Goal: Check status: Check status

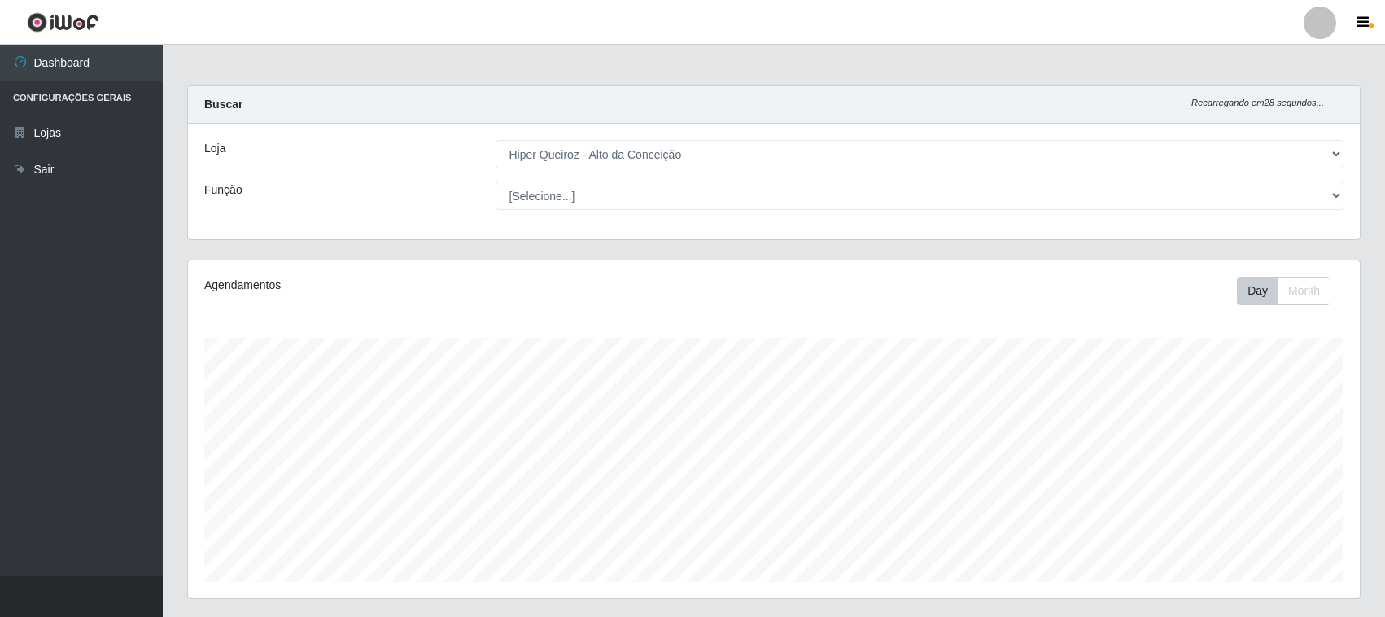
select select "515"
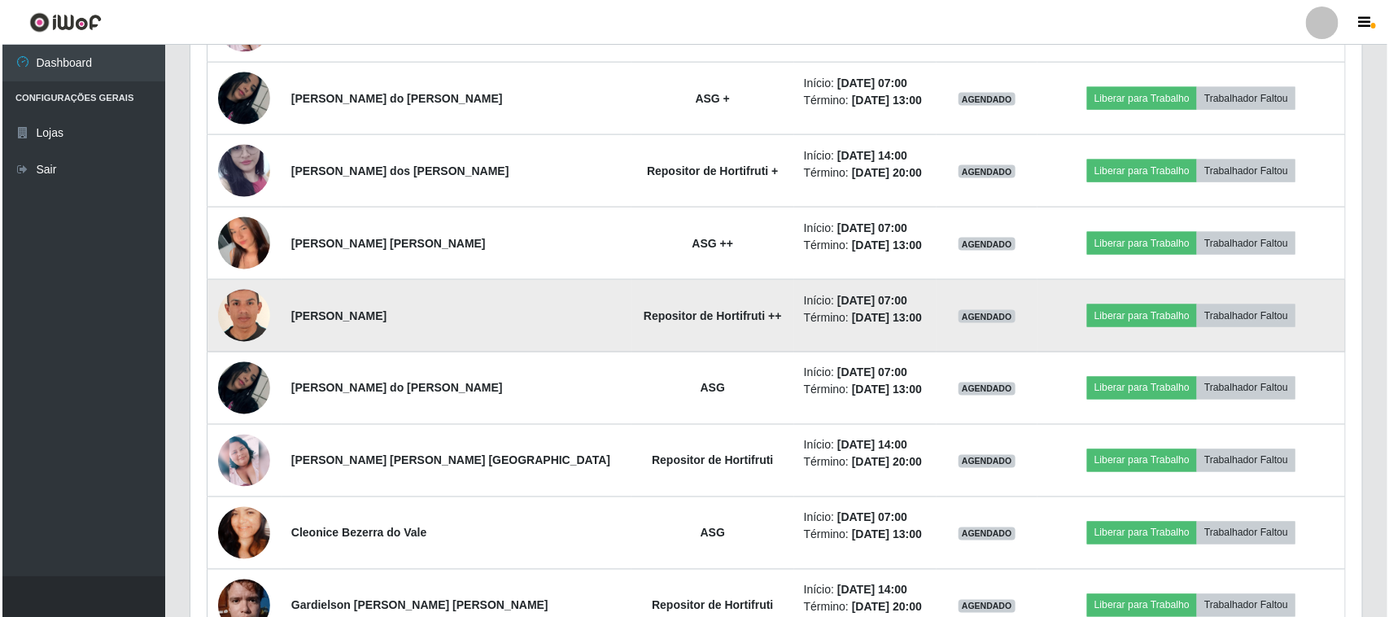
scroll to position [1048, 0]
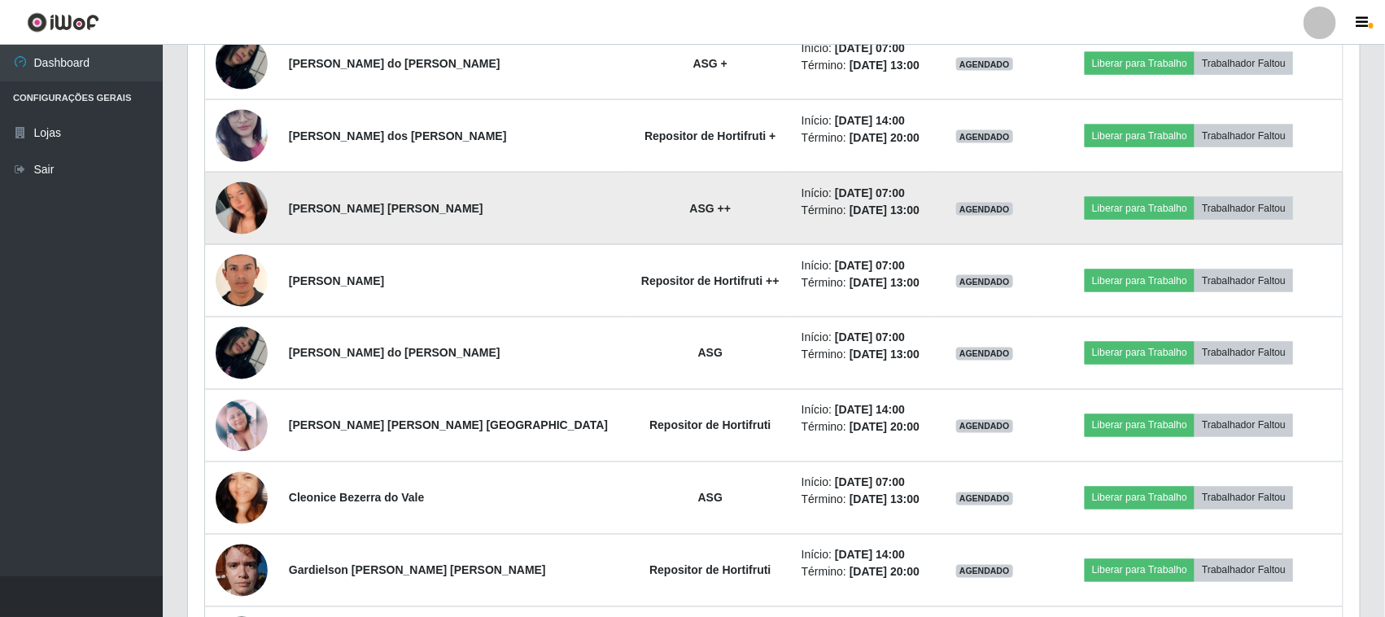
click at [242, 226] on img at bounding box center [242, 209] width 52 height 116
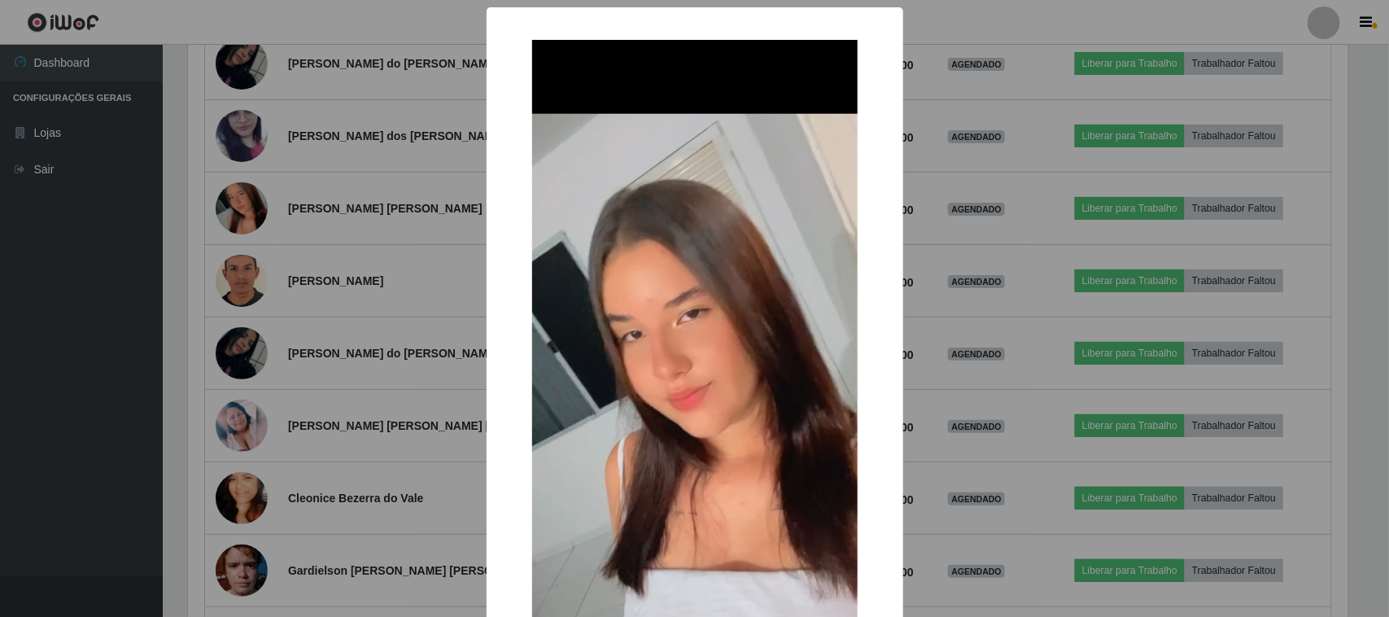
click at [266, 295] on div "× OK Cancel" at bounding box center [694, 308] width 1389 height 617
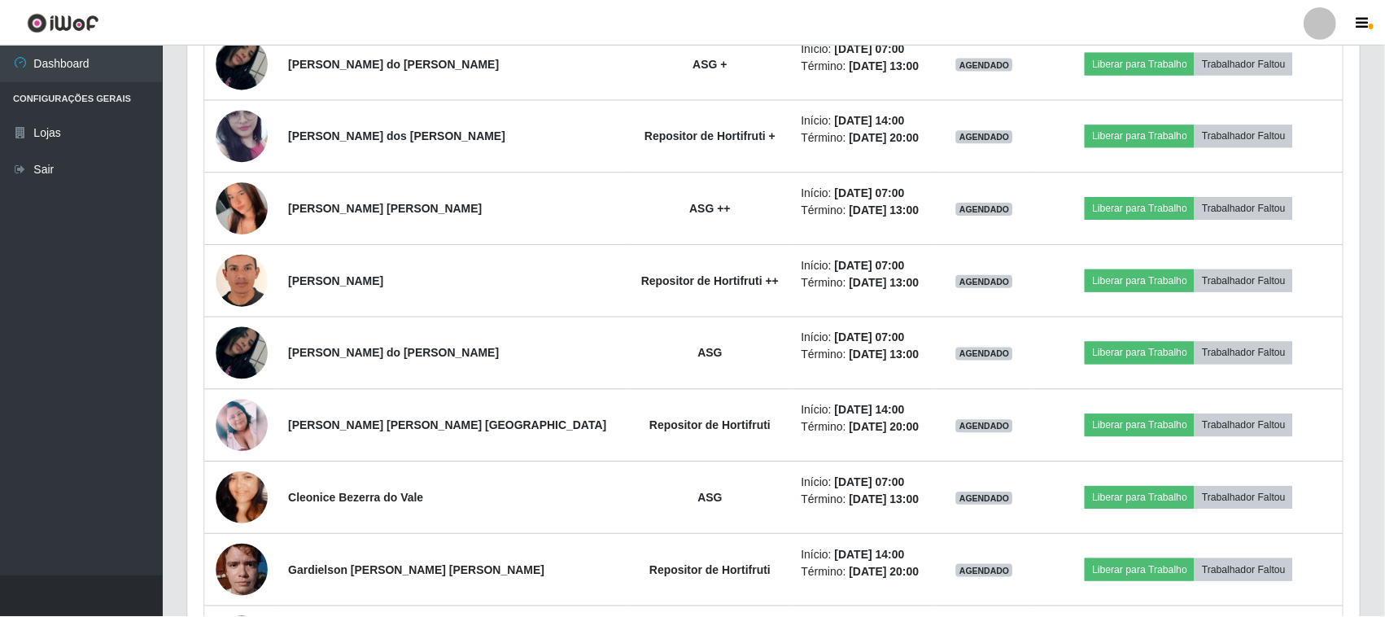
scroll to position [338, 1172]
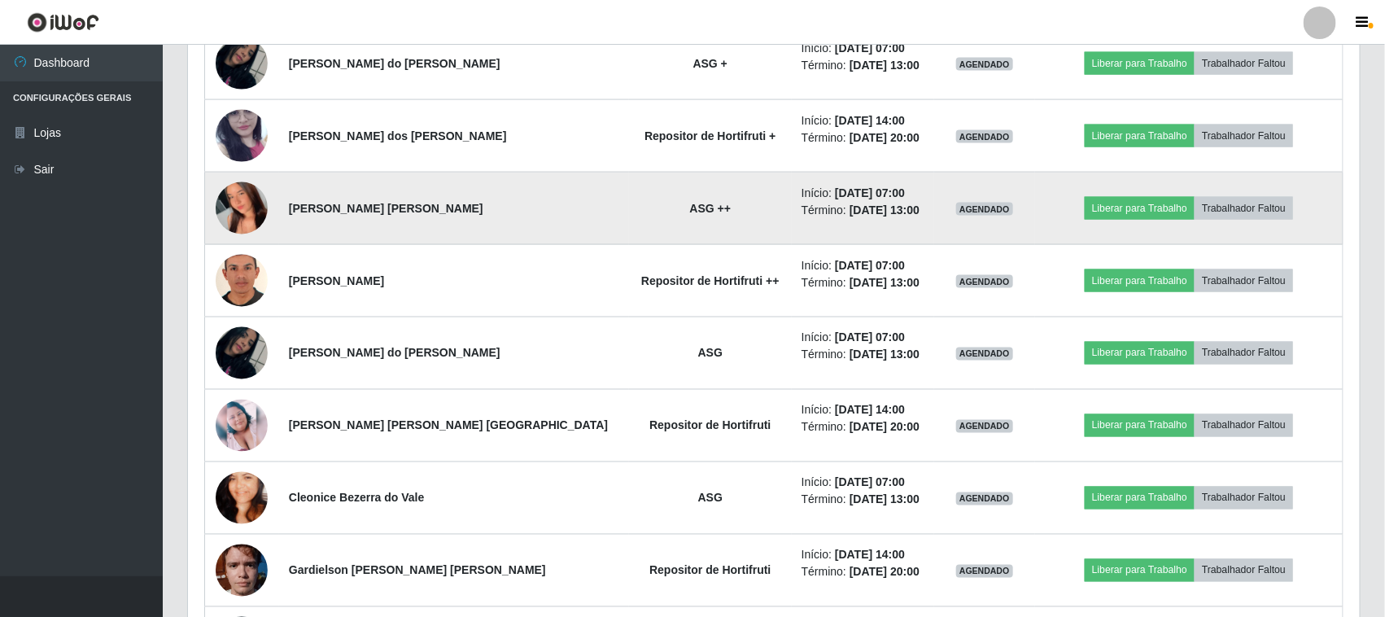
click at [241, 213] on img at bounding box center [242, 209] width 52 height 116
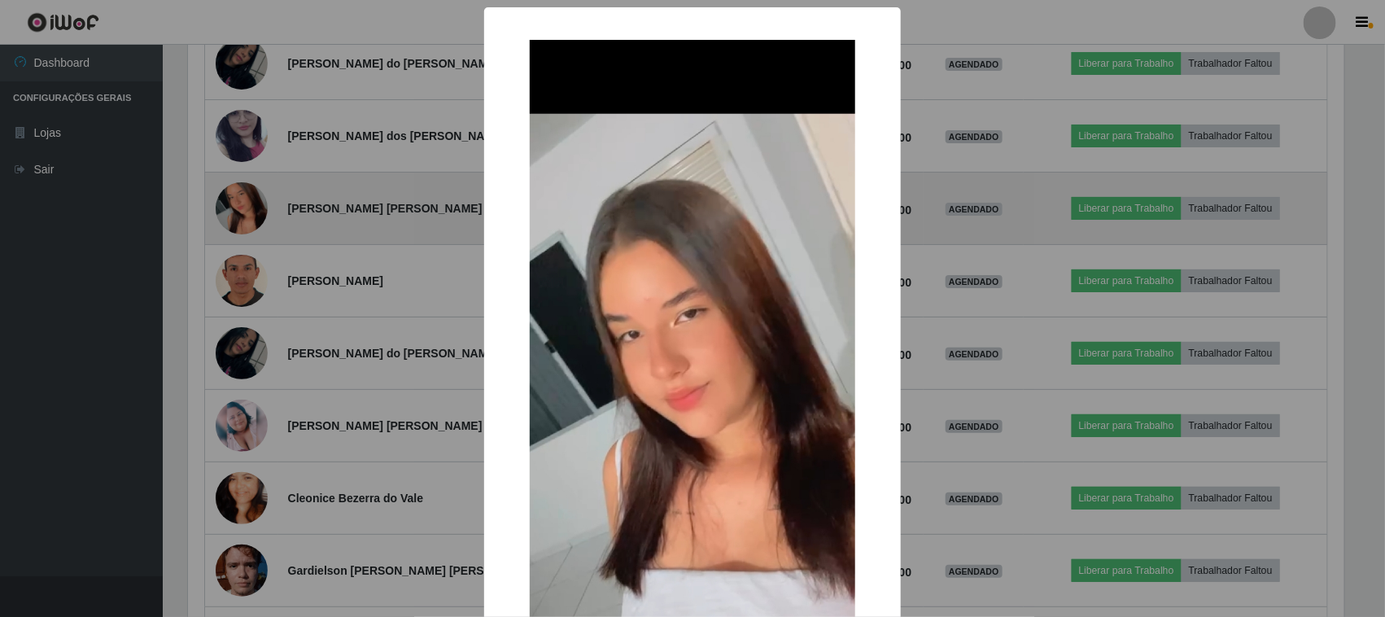
scroll to position [338, 1160]
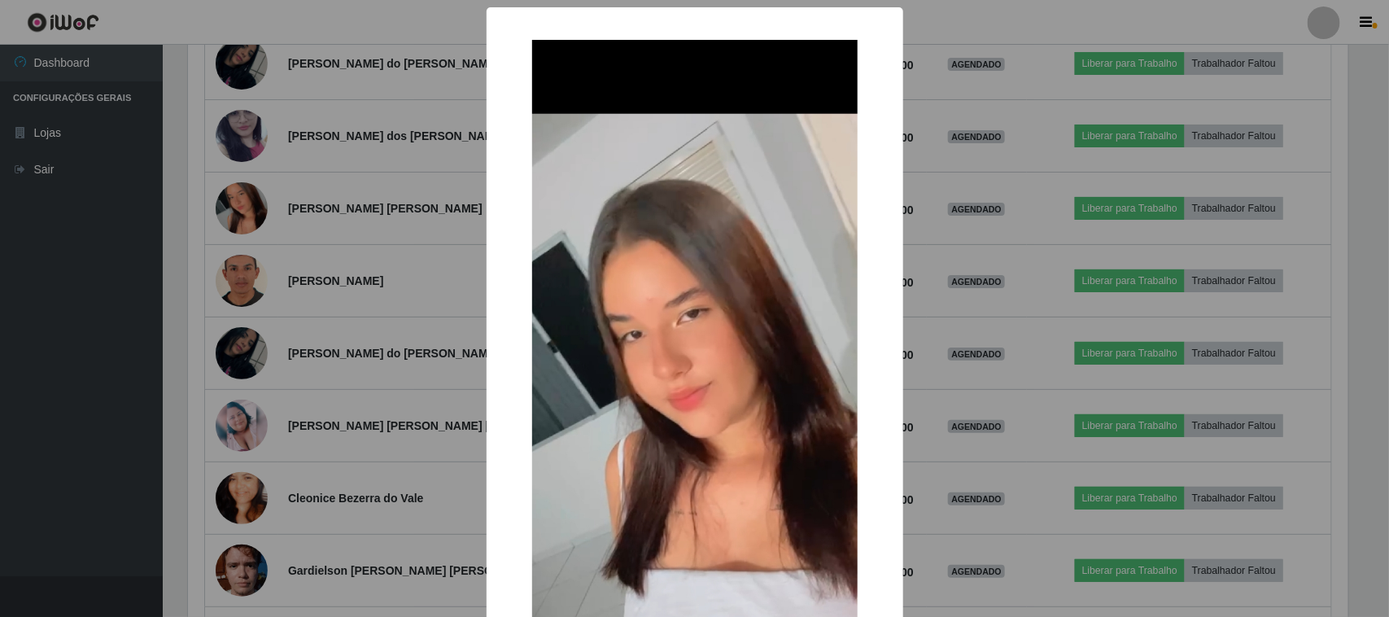
click at [287, 237] on div "× OK Cancel" at bounding box center [694, 308] width 1389 height 617
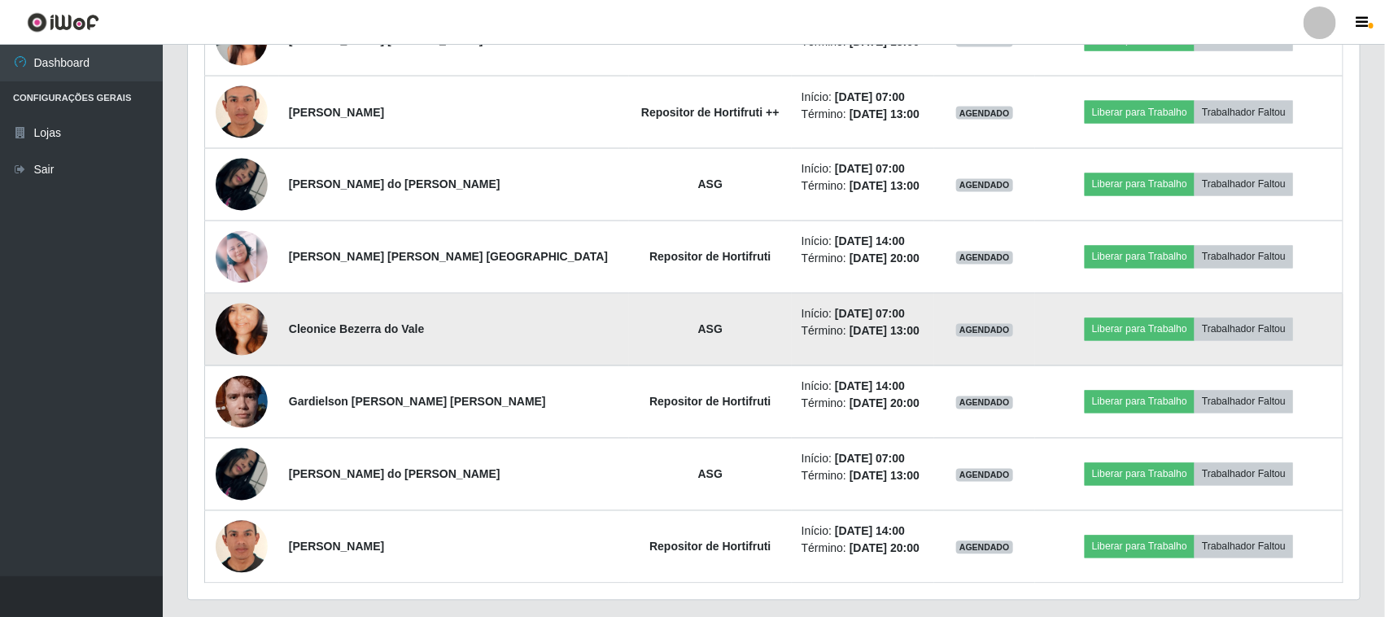
scroll to position [1251, 0]
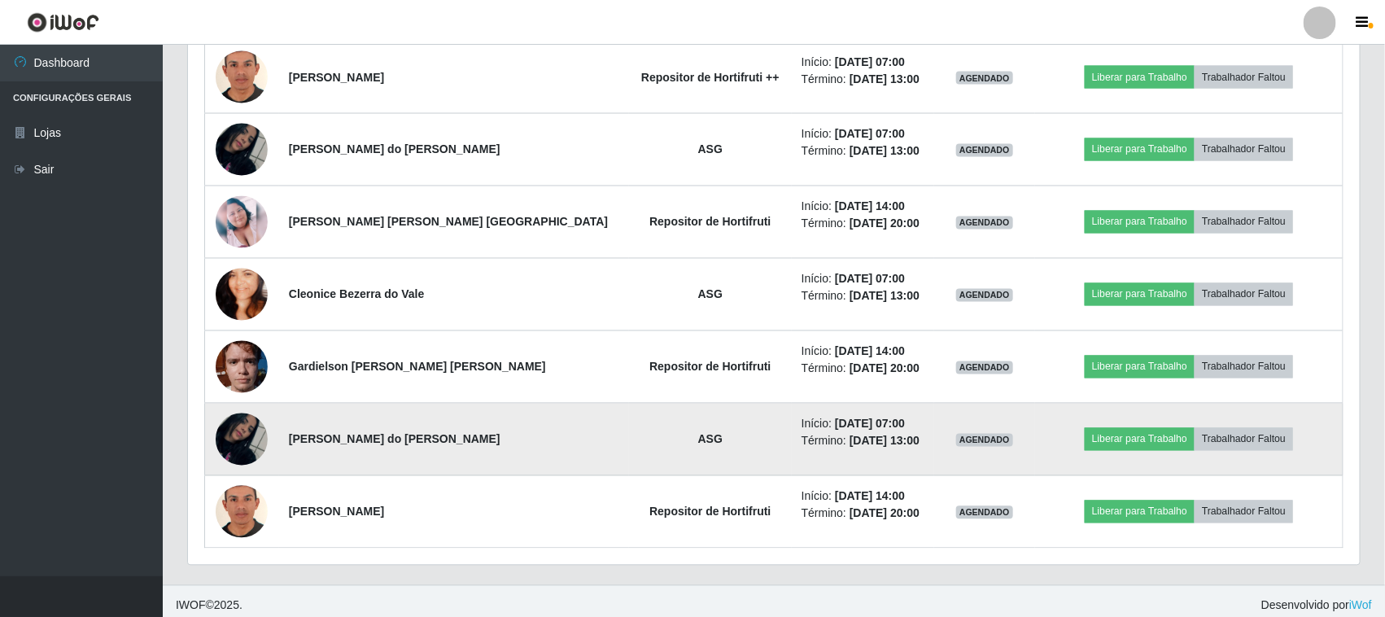
click at [257, 442] on img at bounding box center [242, 439] width 52 height 93
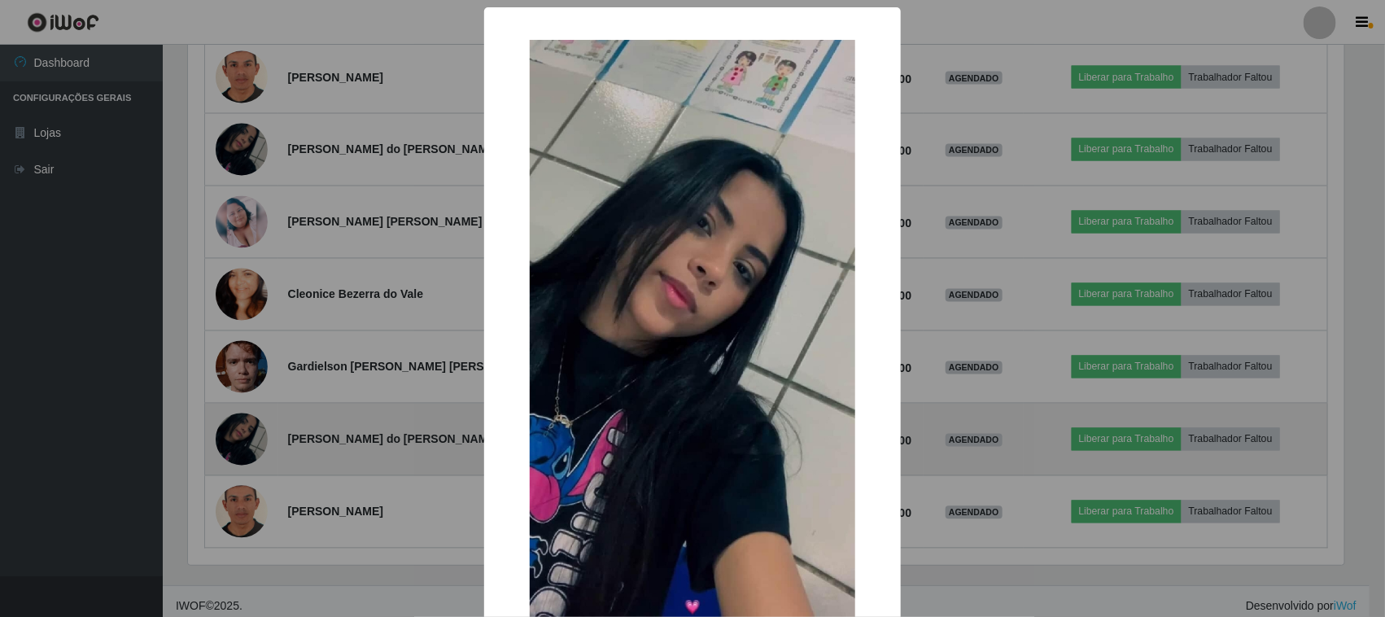
scroll to position [338, 1160]
click at [257, 442] on div "× OK Cancel" at bounding box center [694, 308] width 1389 height 617
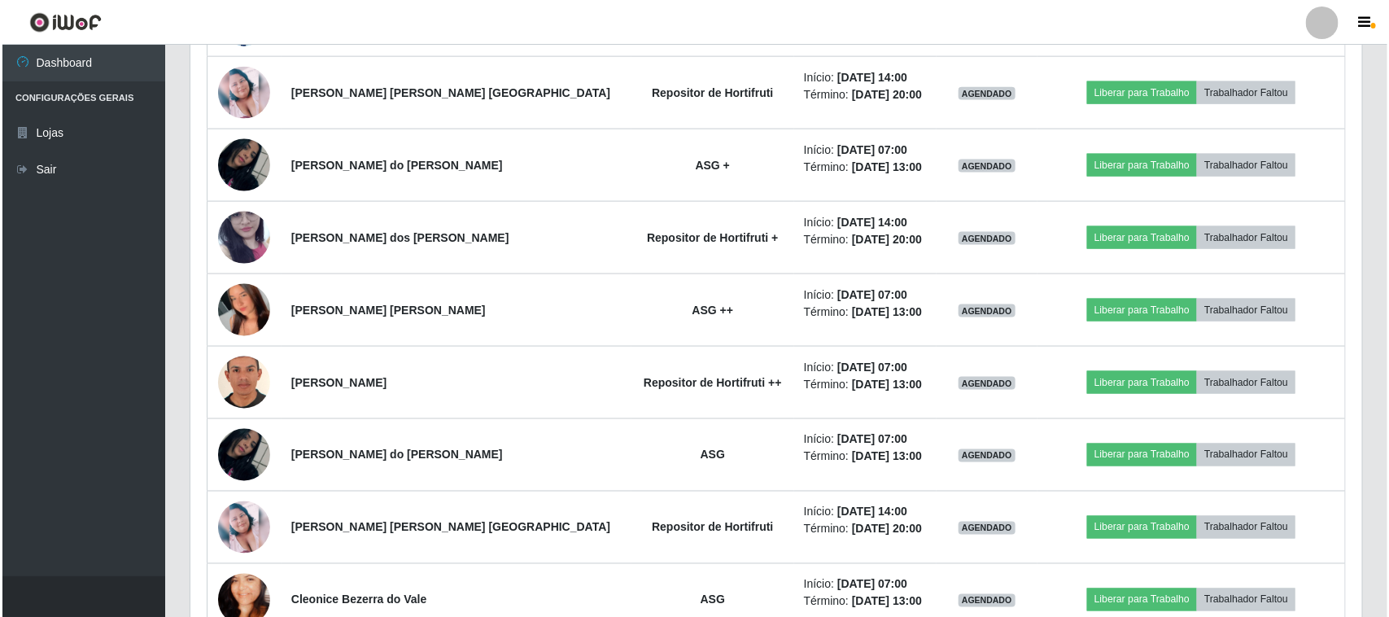
scroll to position [845, 0]
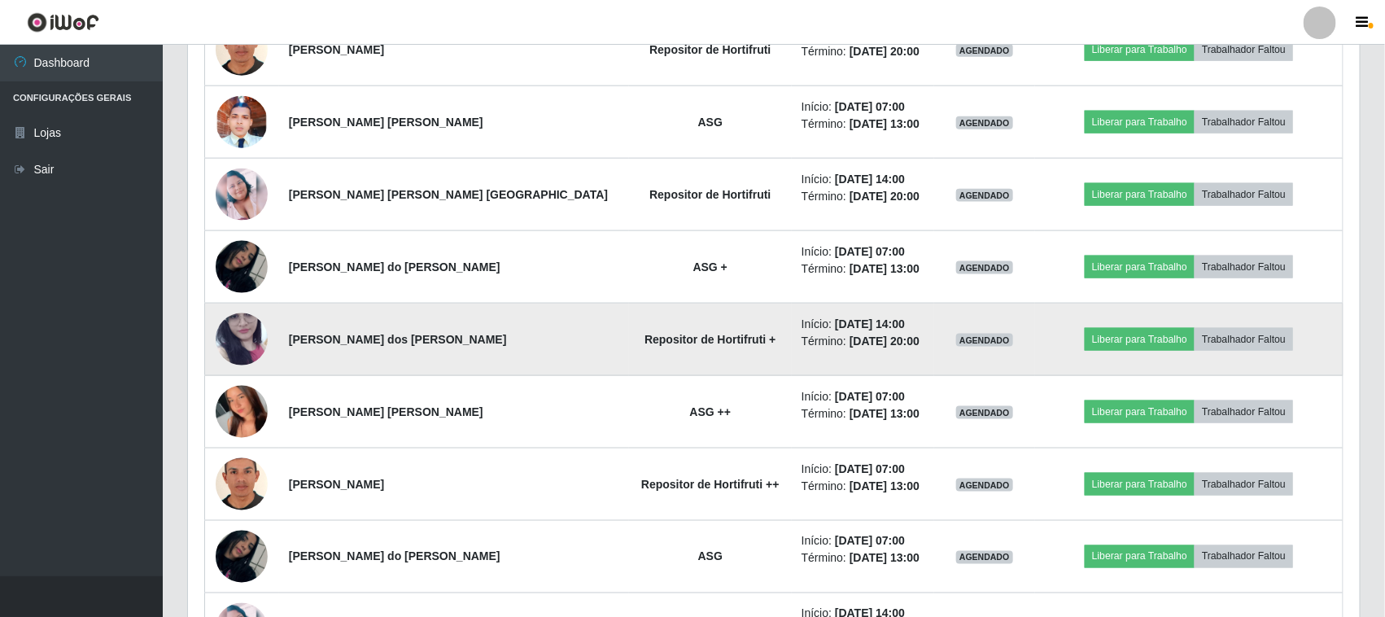
click at [233, 359] on img at bounding box center [242, 340] width 52 height 116
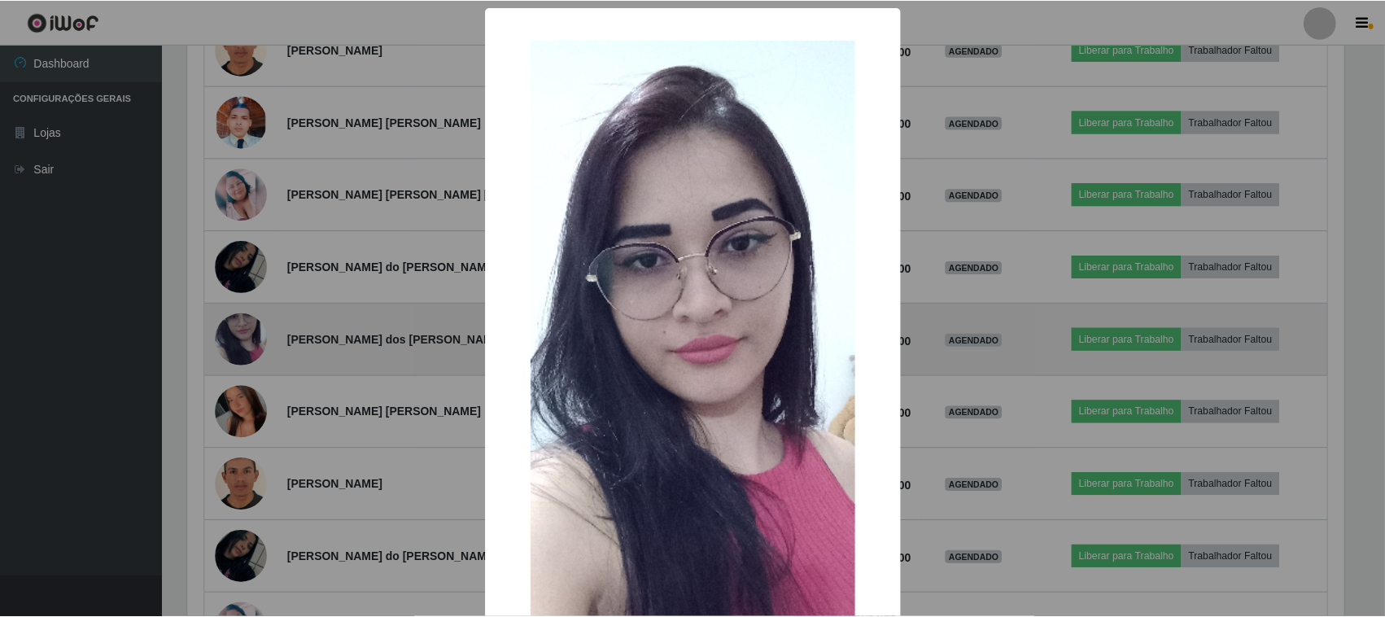
scroll to position [338, 1160]
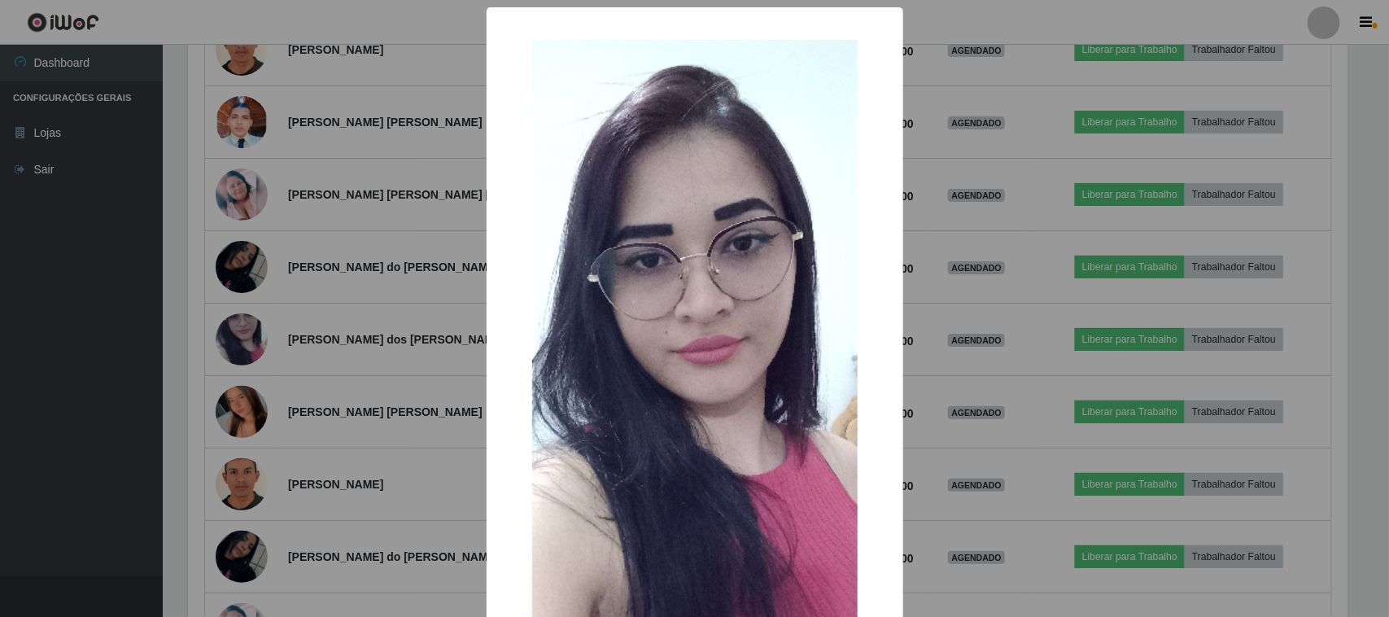
click at [275, 383] on div "× OK Cancel" at bounding box center [694, 308] width 1389 height 617
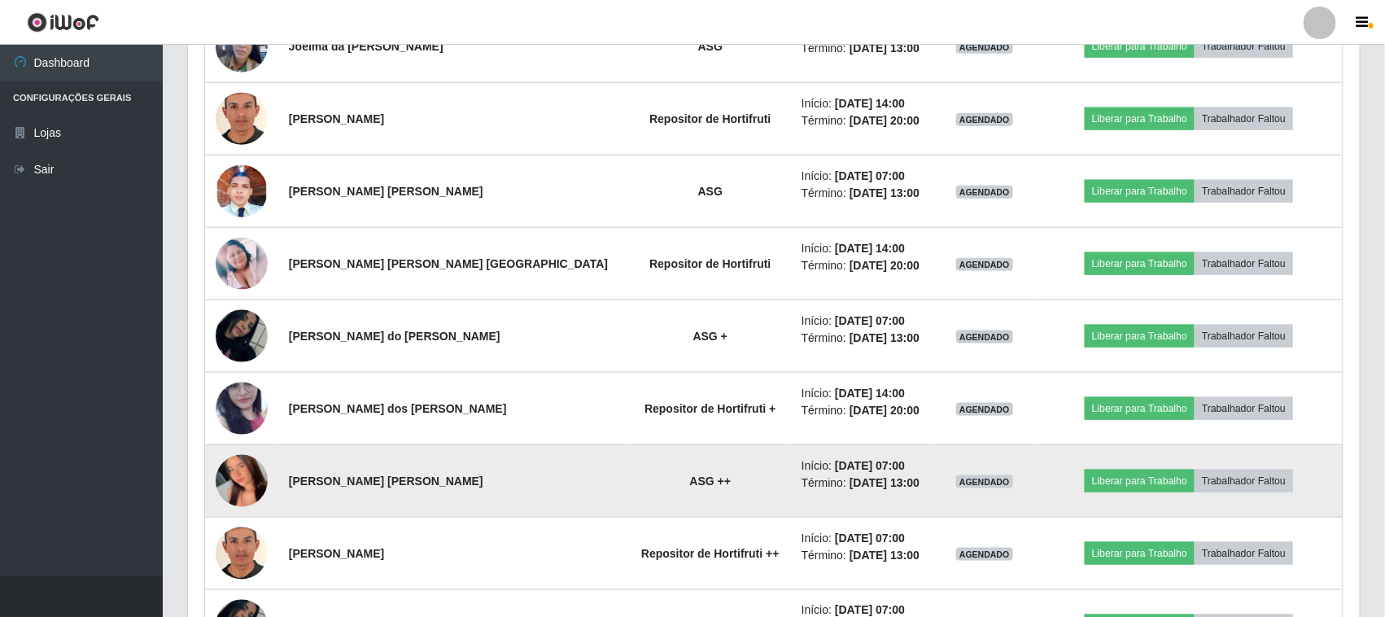
scroll to position [743, 0]
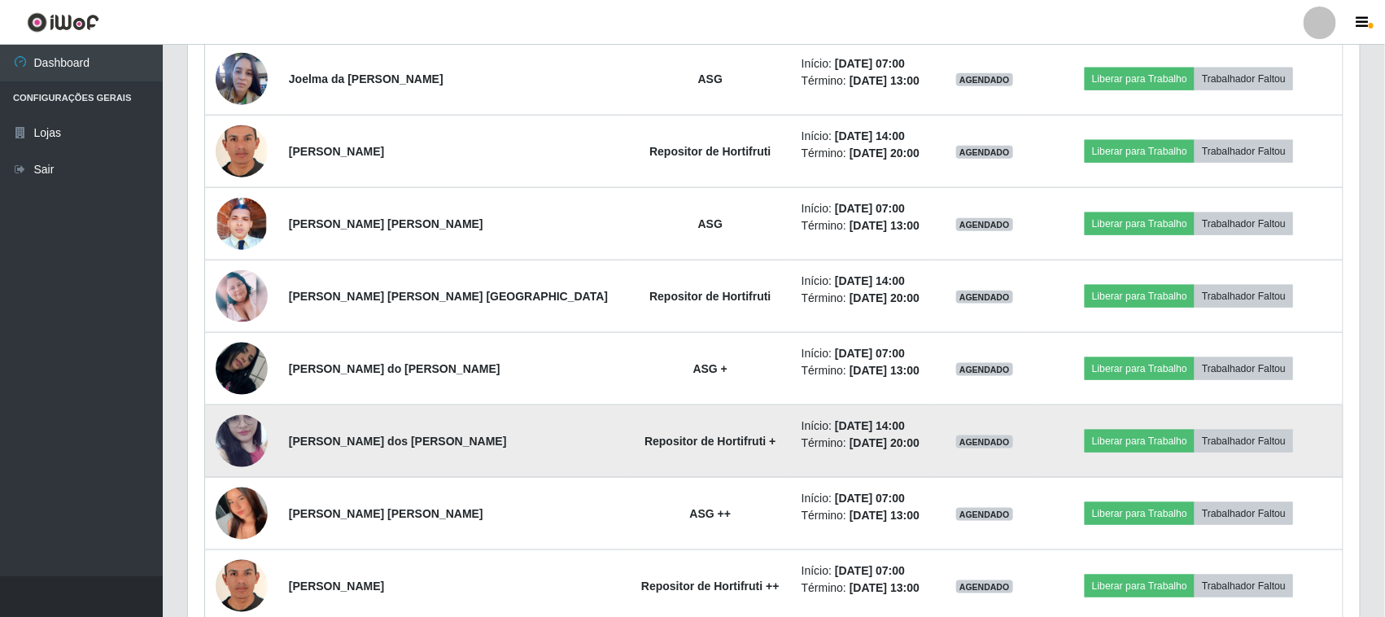
click at [232, 449] on img at bounding box center [242, 441] width 52 height 116
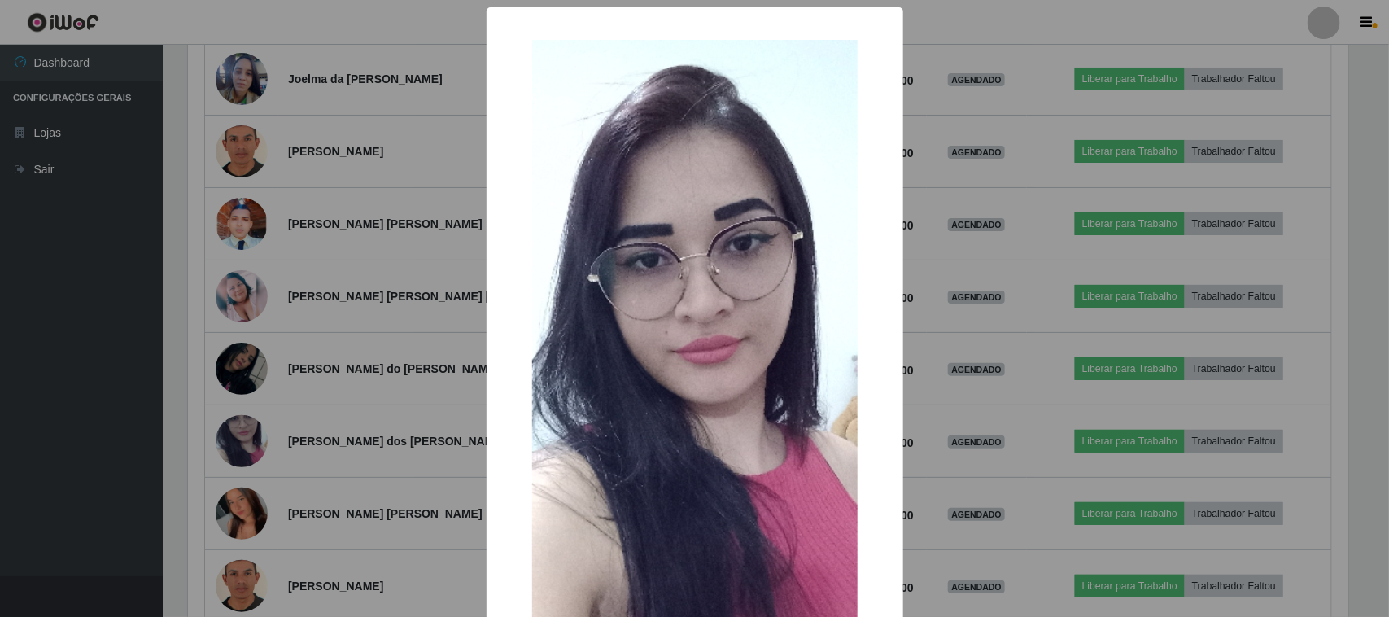
click at [321, 360] on div "× OK Cancel" at bounding box center [694, 308] width 1389 height 617
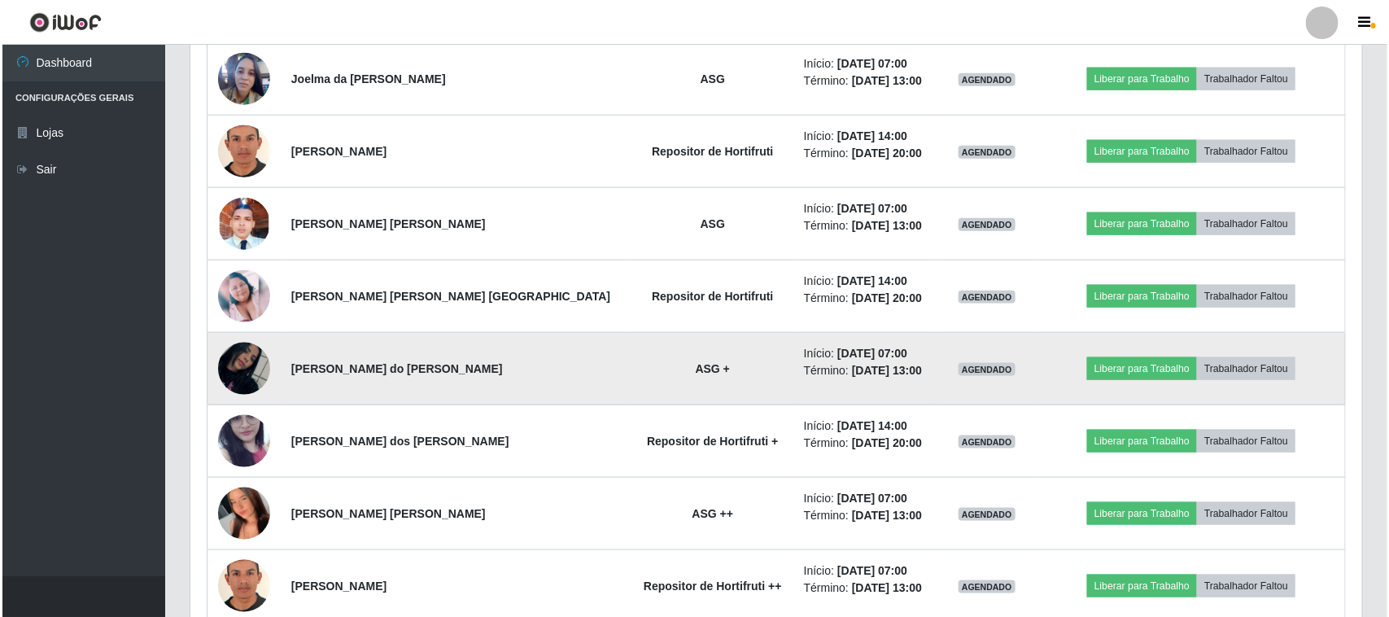
scroll to position [641, 0]
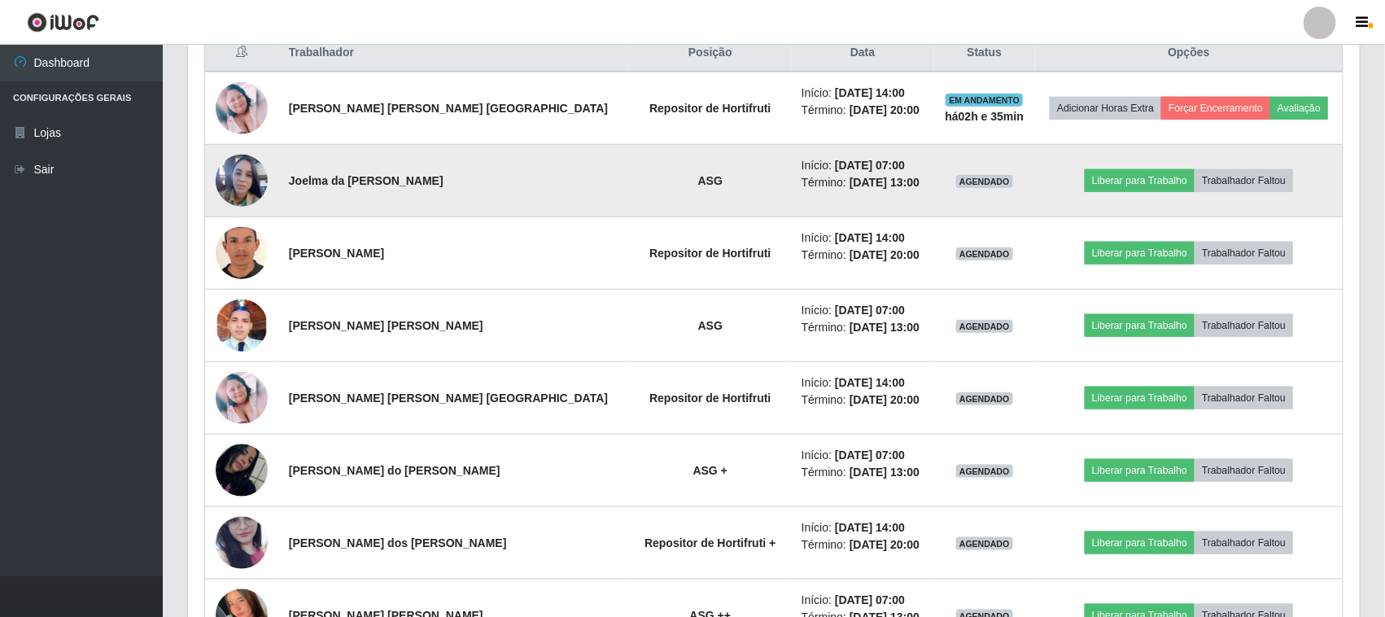
click at [240, 177] on img at bounding box center [242, 181] width 52 height 70
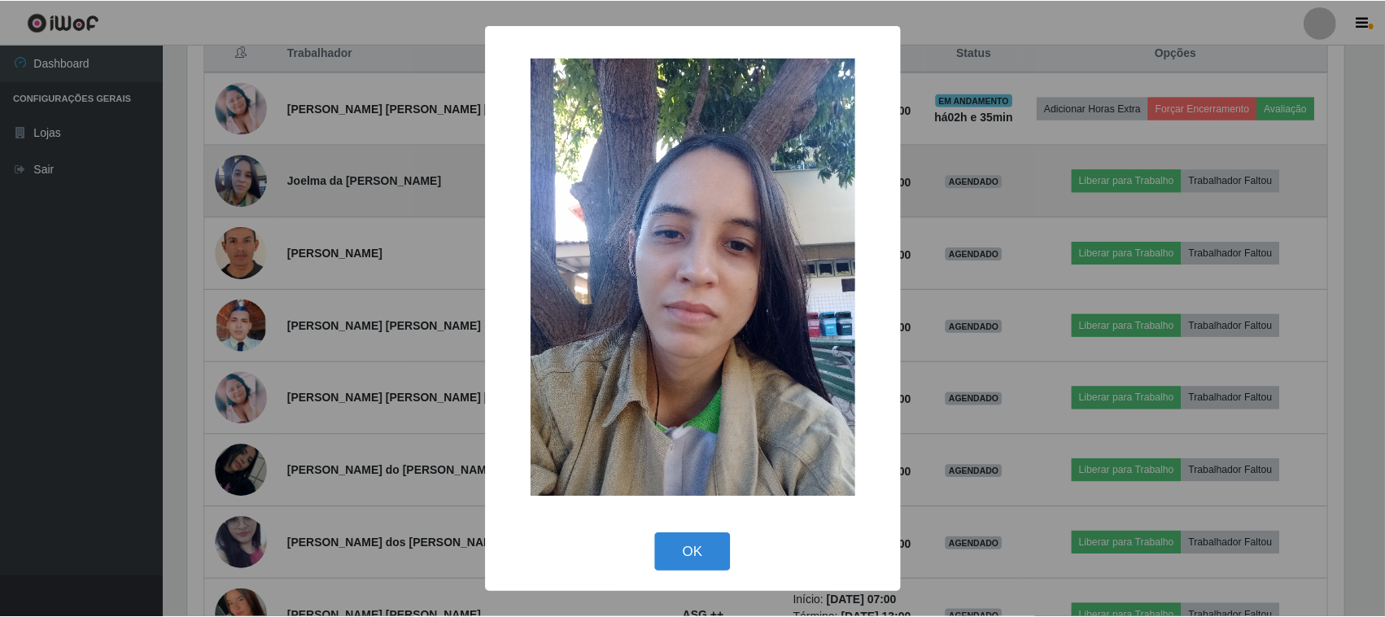
scroll to position [338, 1160]
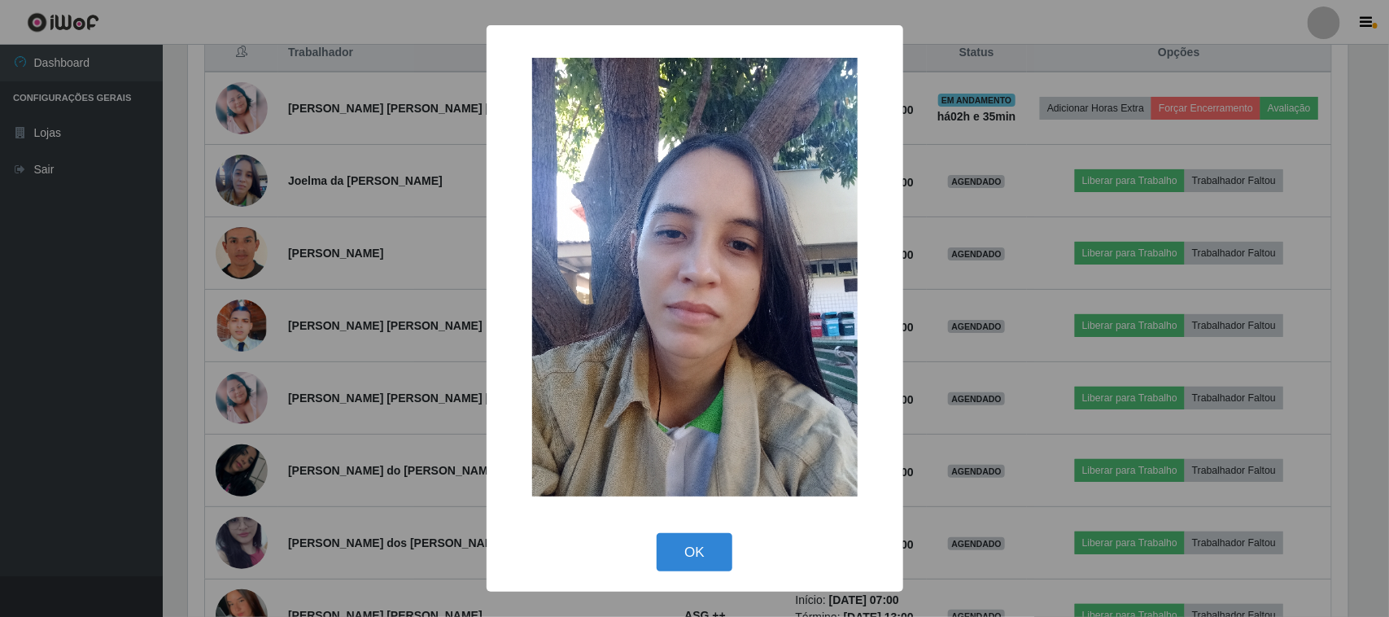
click at [303, 327] on div "× OK Cancel" at bounding box center [694, 308] width 1389 height 617
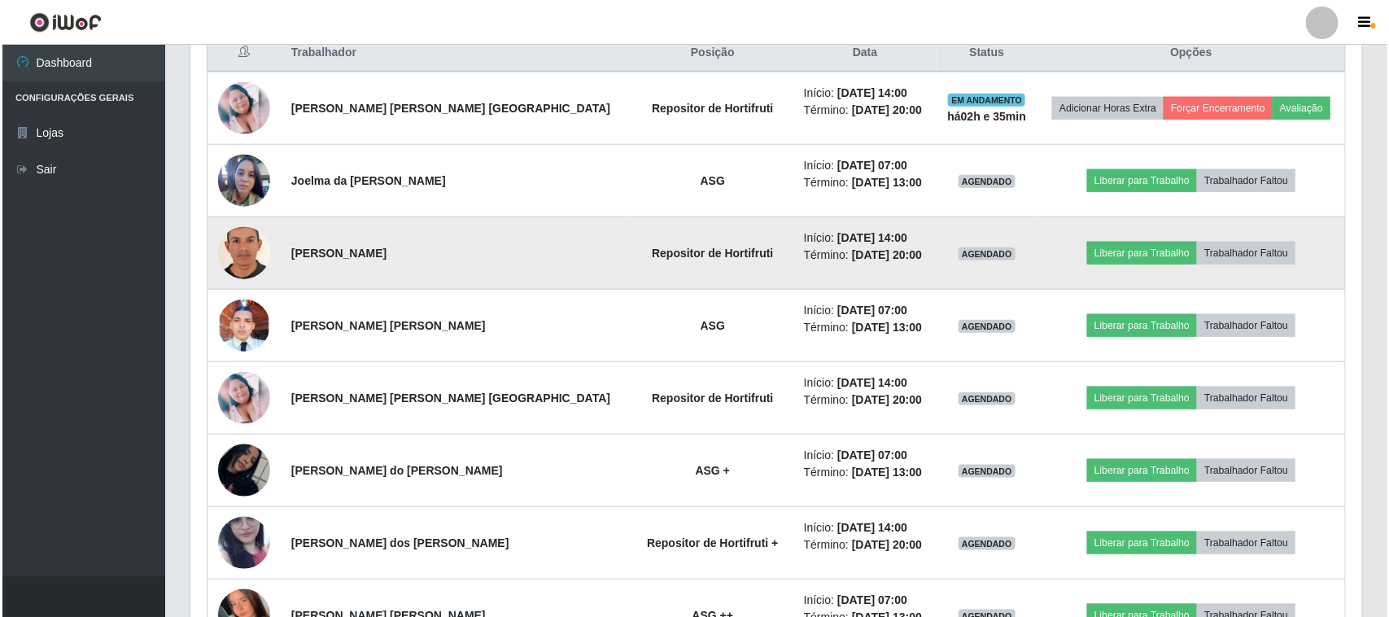
scroll to position [0, 0]
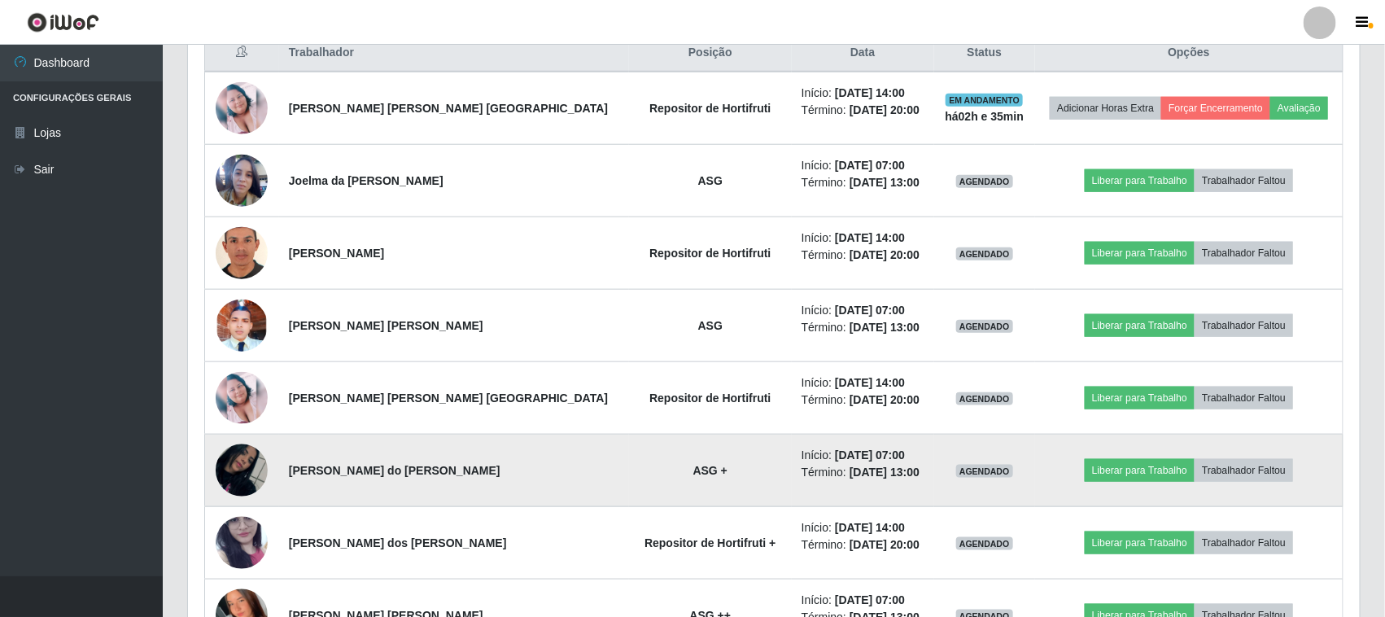
click at [255, 464] on img at bounding box center [242, 470] width 52 height 93
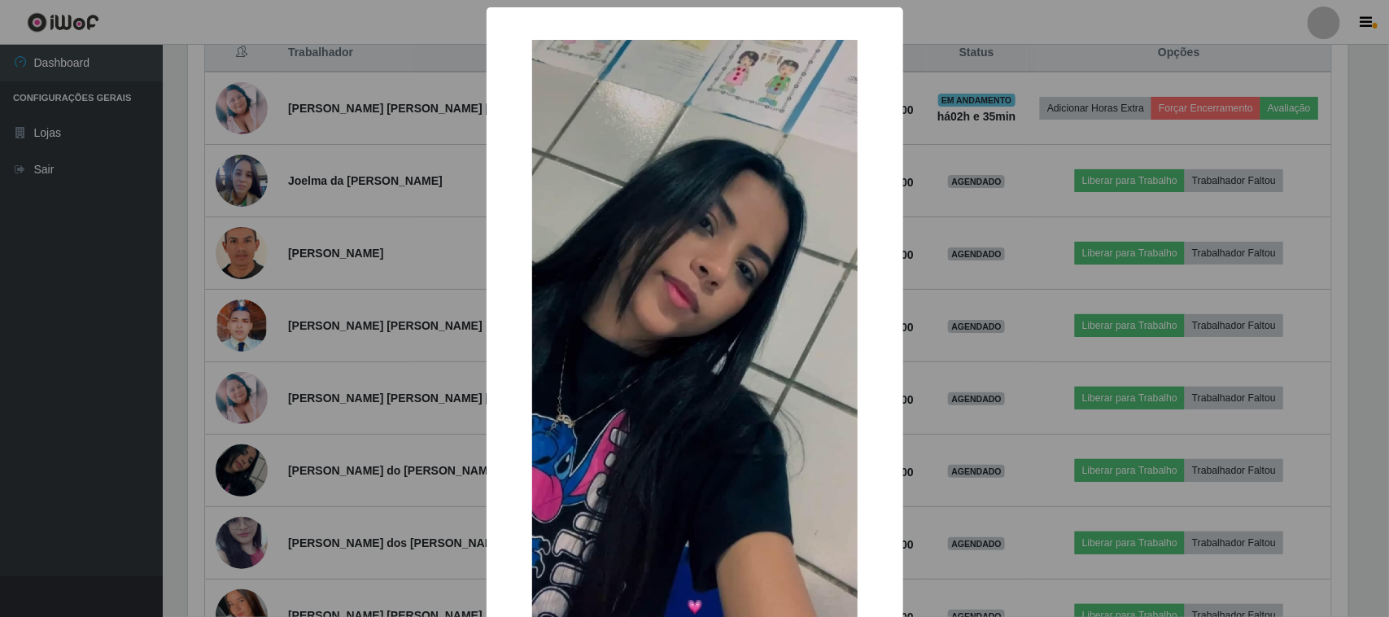
click at [306, 426] on div "× OK Cancel" at bounding box center [694, 308] width 1389 height 617
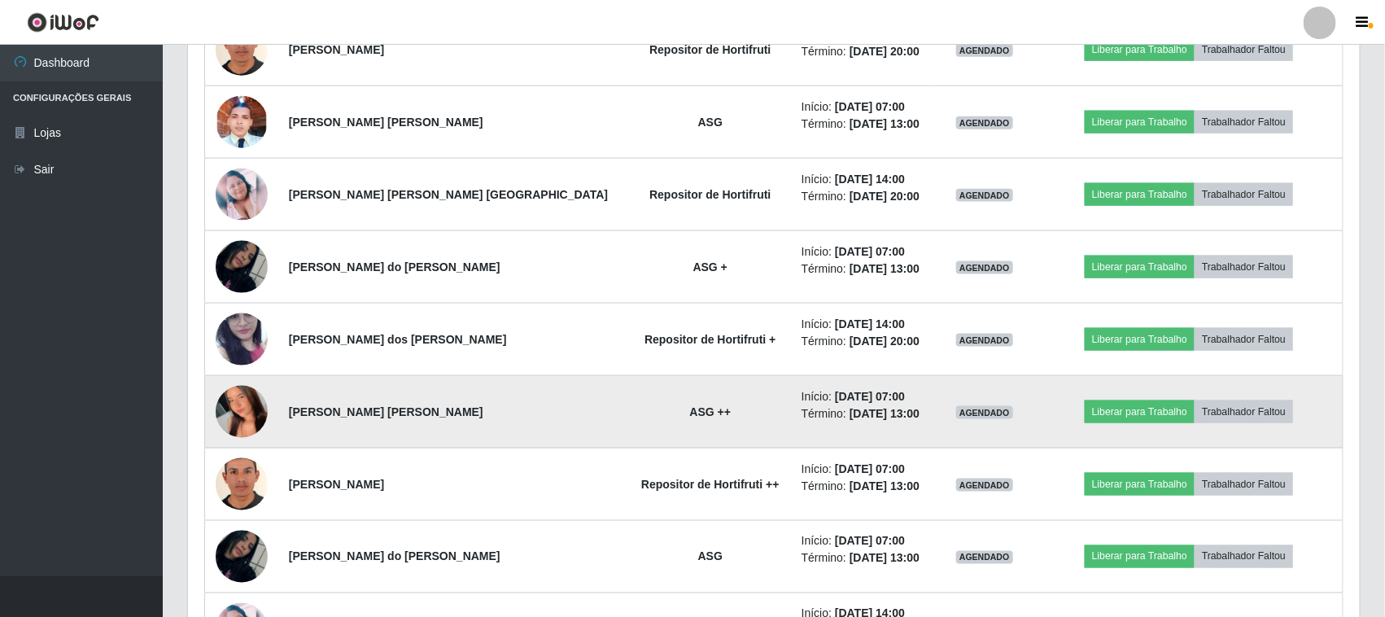
click at [238, 411] on img at bounding box center [242, 412] width 52 height 116
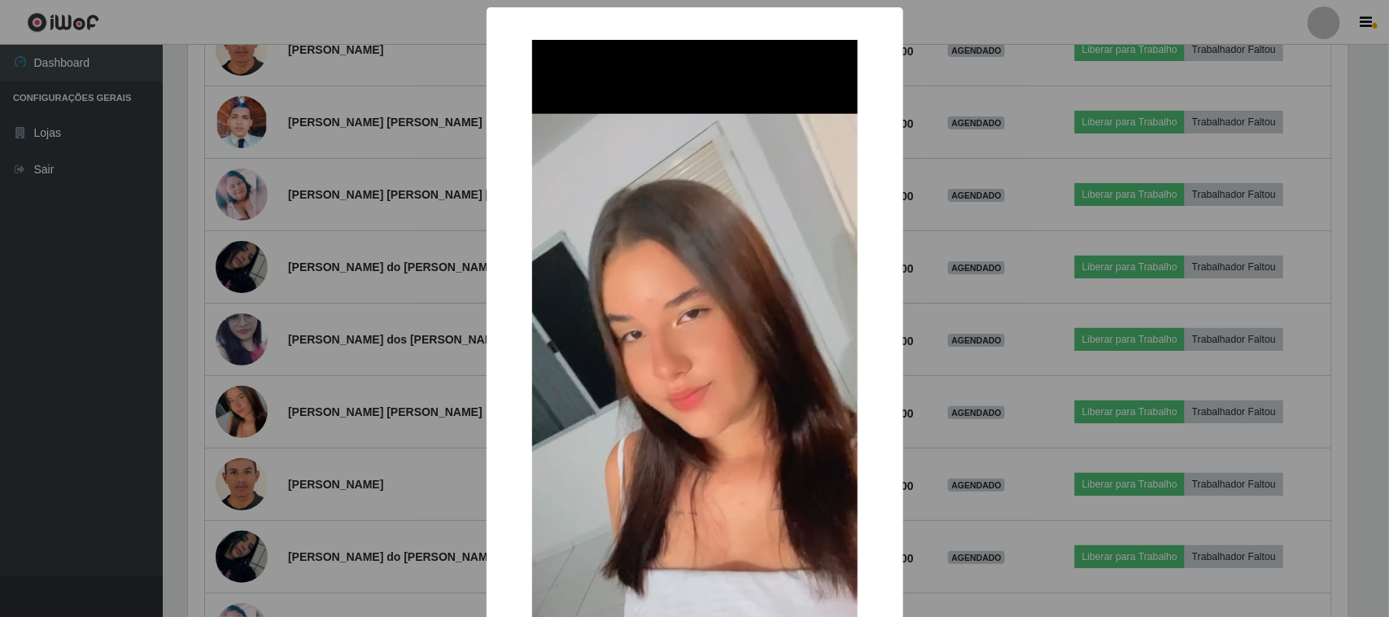
click at [238, 407] on div "× OK Cancel" at bounding box center [694, 308] width 1389 height 617
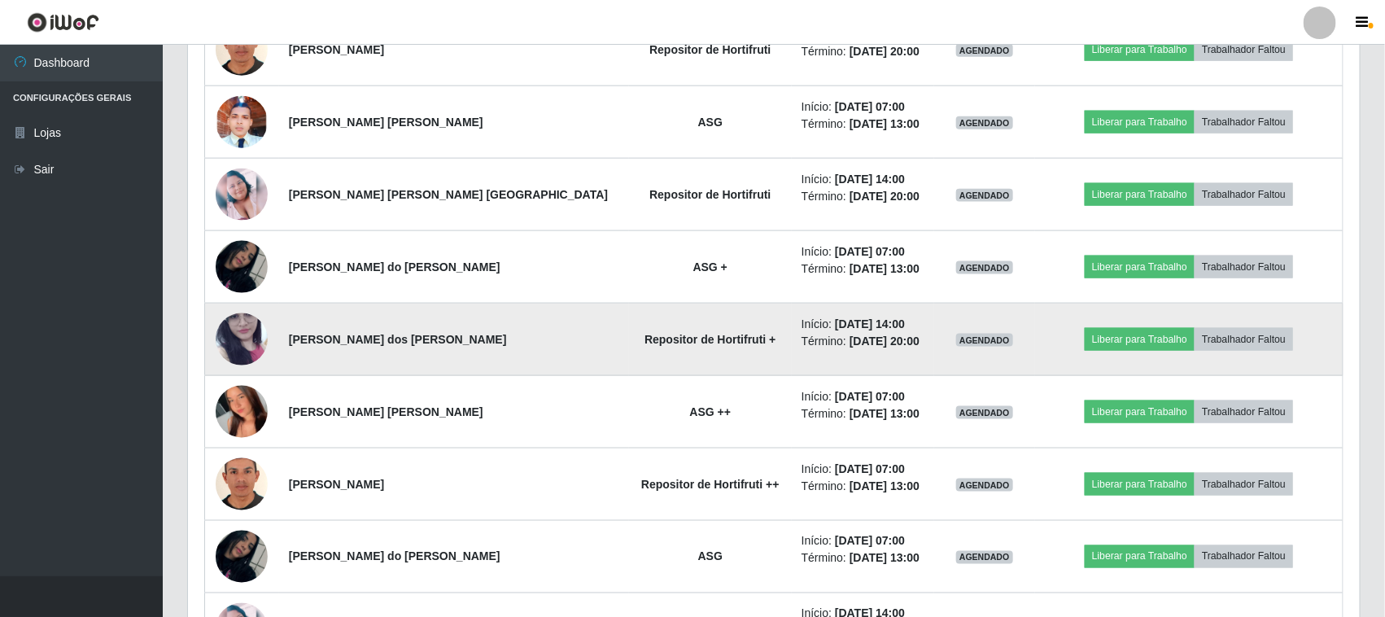
click at [253, 335] on img at bounding box center [242, 340] width 52 height 116
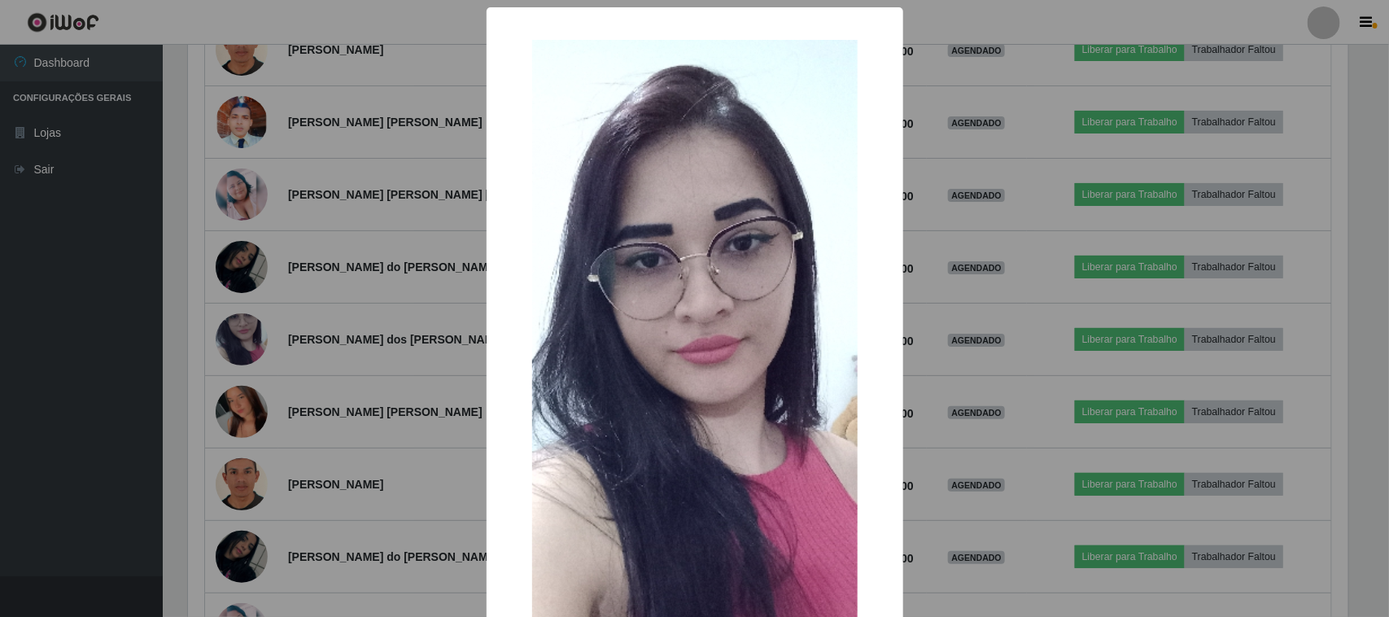
click at [303, 316] on div "× OK Cancel" at bounding box center [694, 308] width 1389 height 617
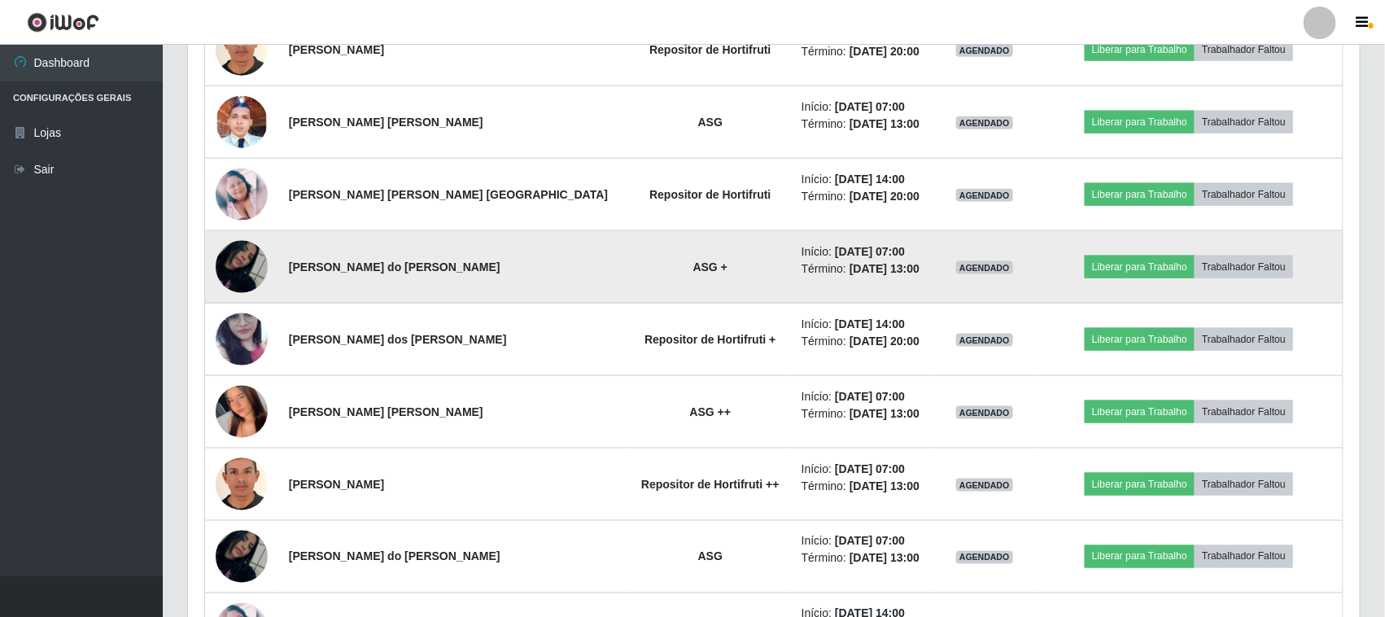
click at [254, 273] on img at bounding box center [242, 266] width 52 height 93
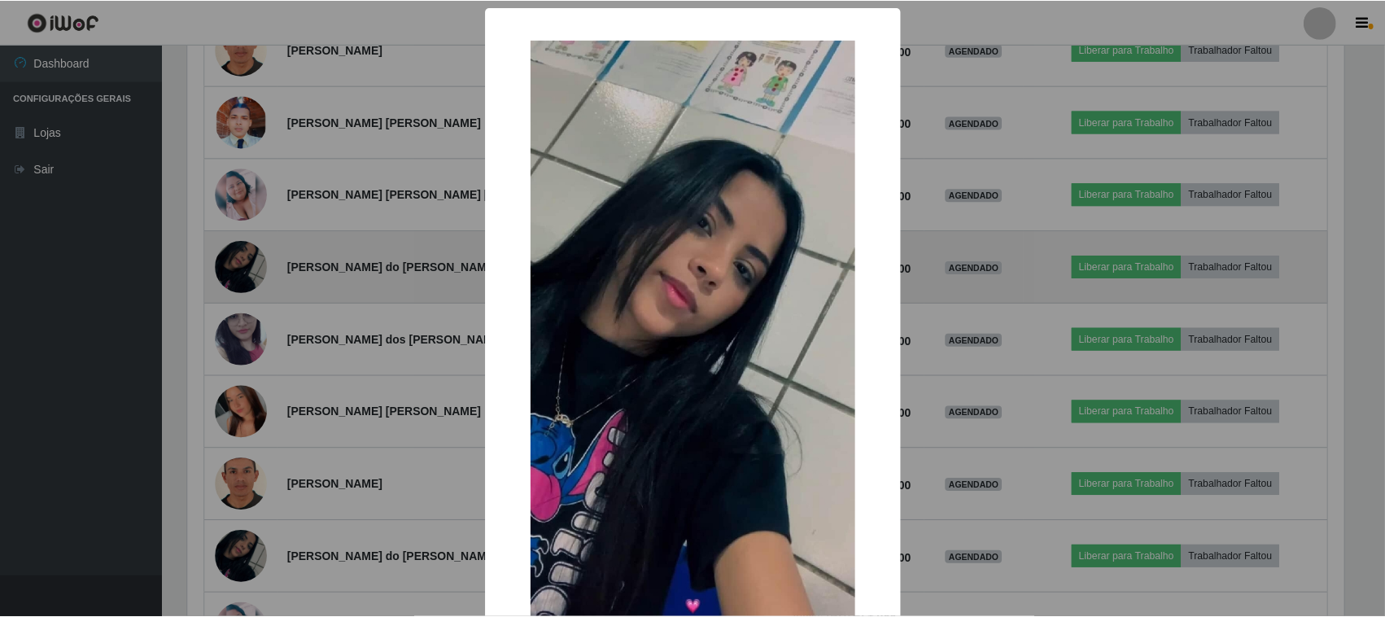
scroll to position [338, 1160]
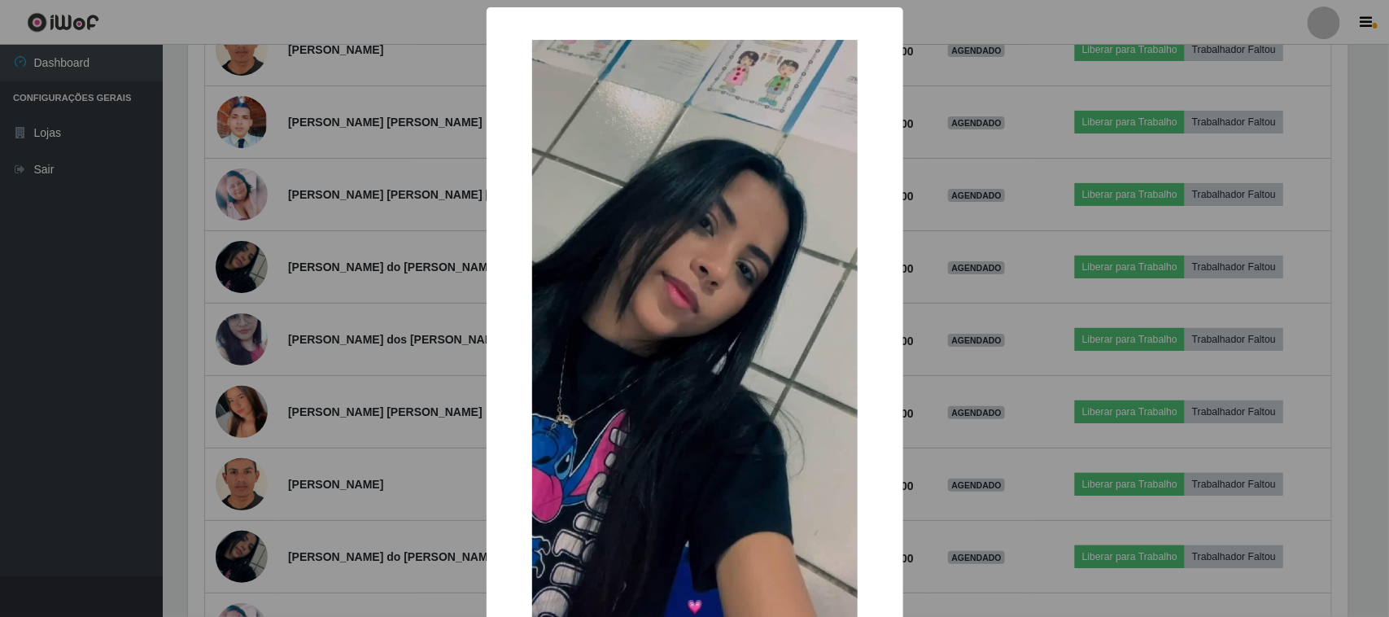
click at [303, 298] on div "× OK Cancel" at bounding box center [694, 308] width 1389 height 617
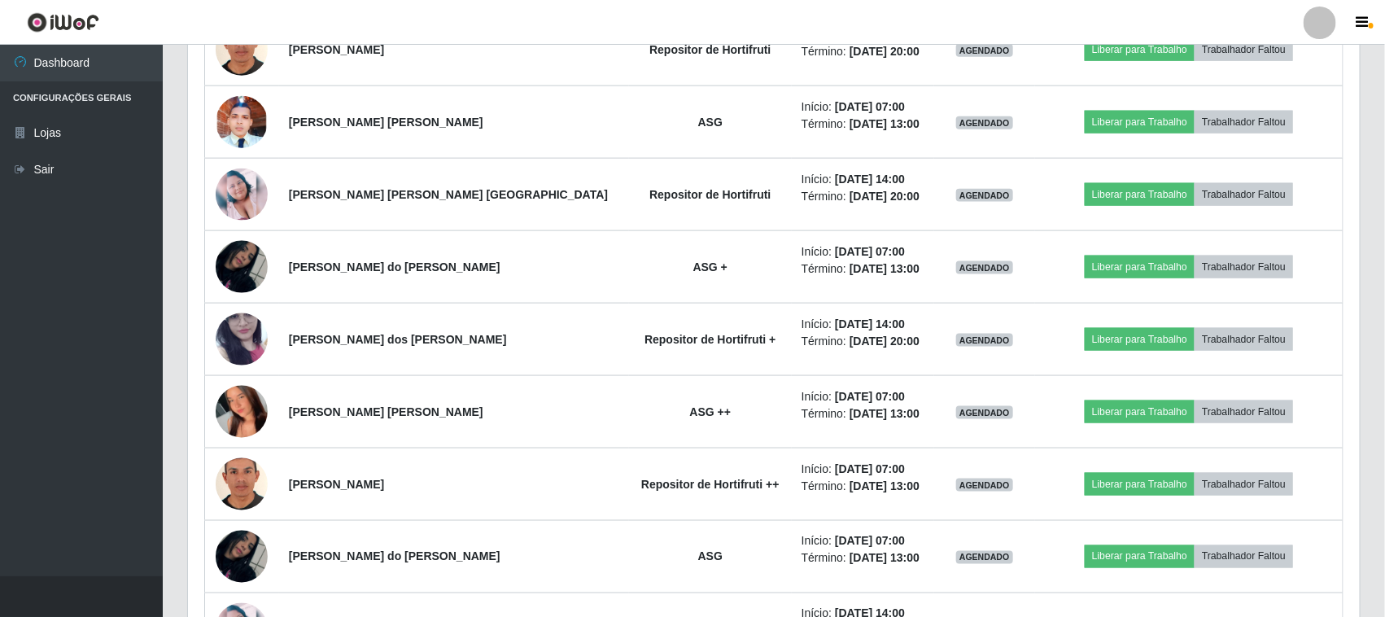
scroll to position [1264, 0]
